Goal: Task Accomplishment & Management: Manage account settings

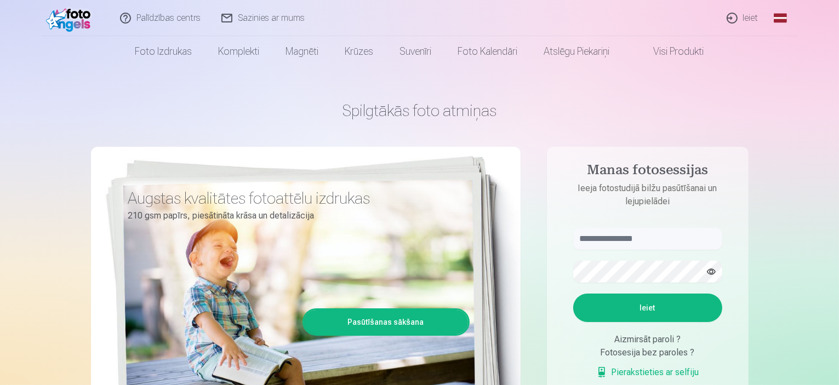
scroll to position [55, 0]
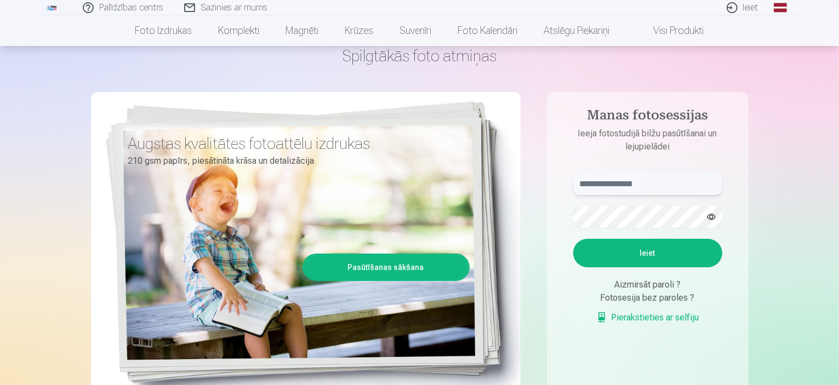
click at [650, 183] on input "text" at bounding box center [648, 184] width 149 height 22
type input "******"
click at [650, 248] on button "Ieiet" at bounding box center [648, 253] width 149 height 29
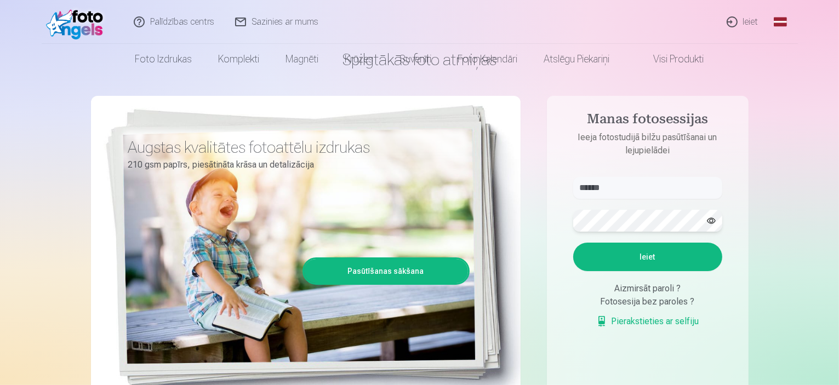
scroll to position [110, 0]
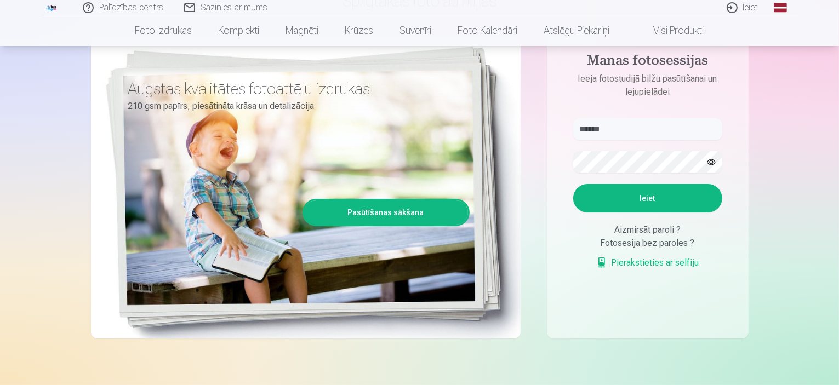
click at [647, 230] on div "Aizmirsāt paroli ?" at bounding box center [648, 230] width 149 height 13
click at [683, 228] on div "Aizmirsāt paroli ?" at bounding box center [648, 230] width 149 height 13
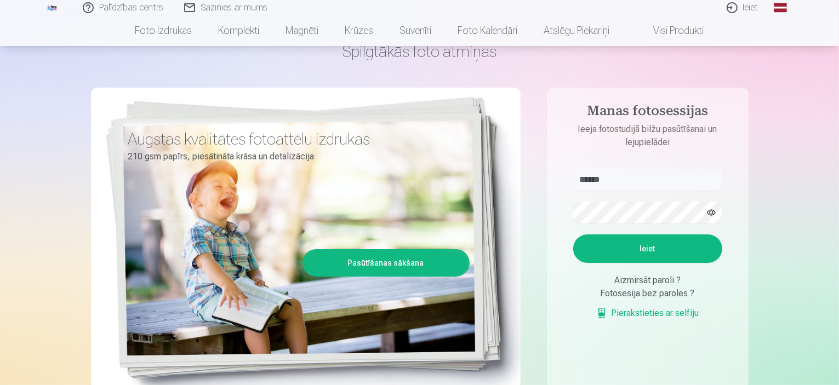
scroll to position [0, 0]
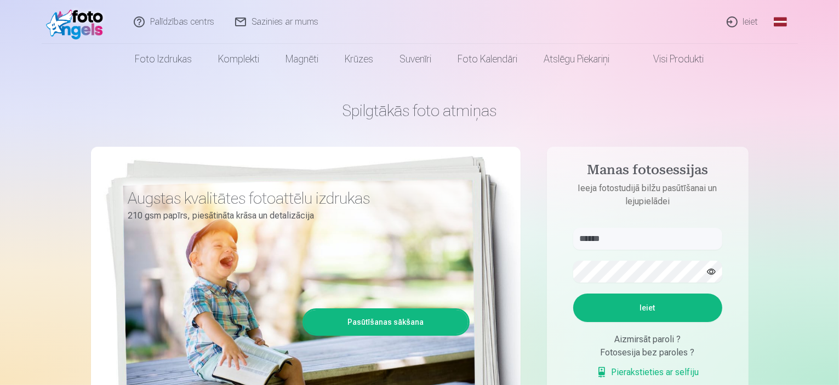
click at [162, 19] on link "Palīdzības centrs" at bounding box center [174, 22] width 101 height 44
click at [650, 184] on p "Ieeja fotostudijā bilžu pasūtīšanai un lejupielādei" at bounding box center [648, 195] width 171 height 26
click at [643, 192] on p "Ieeja fotostudijā bilžu pasūtīšanai un lejupielādei" at bounding box center [648, 195] width 171 height 26
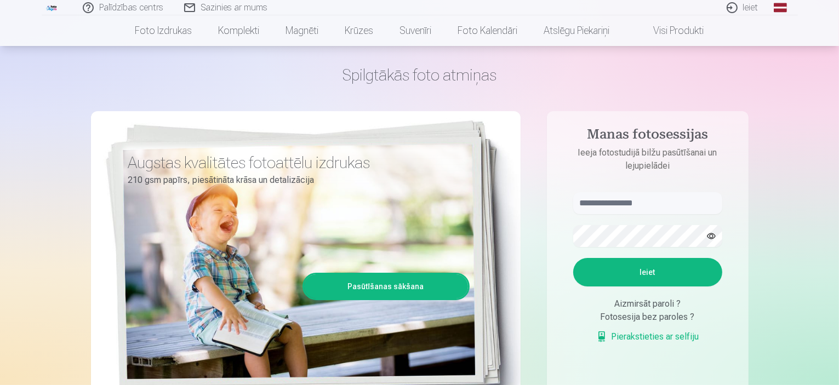
scroll to position [55, 0]
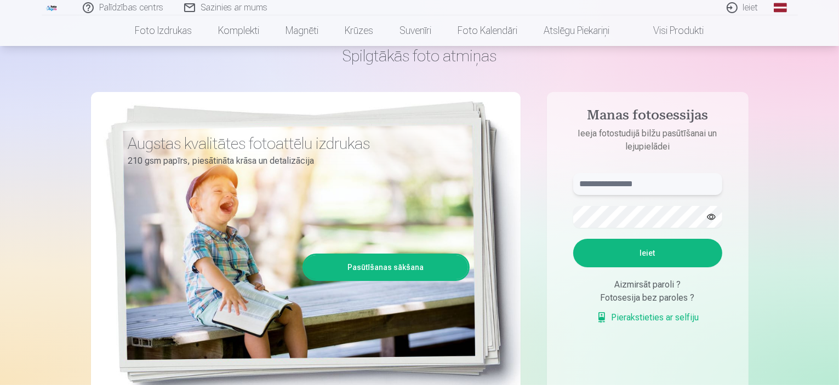
click at [670, 182] on input "text" at bounding box center [648, 184] width 149 height 22
type input "******"
